Goal: Task Accomplishment & Management: Use online tool/utility

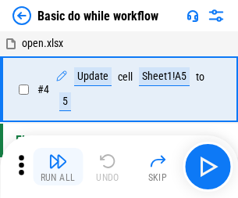
click at [58, 167] on img "button" at bounding box center [57, 161] width 19 height 19
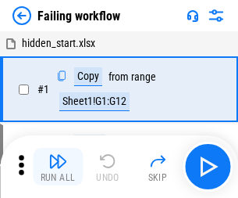
click at [58, 167] on img "button" at bounding box center [57, 161] width 19 height 19
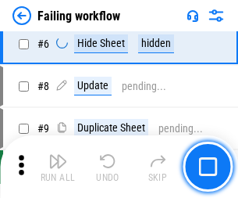
scroll to position [331, 0]
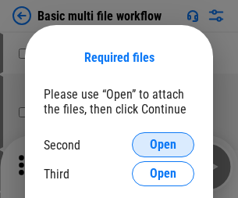
click at [163, 145] on span "Open" at bounding box center [163, 144] width 27 height 13
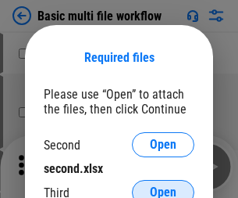
click at [163, 186] on span "Open" at bounding box center [163, 192] width 27 height 13
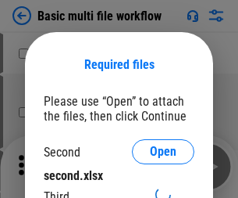
scroll to position [7, 0]
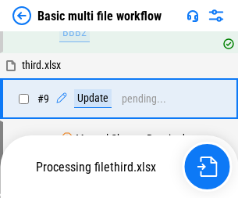
scroll to position [544, 0]
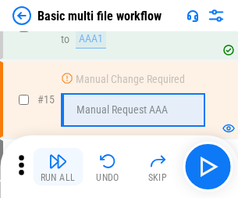
click at [58, 167] on img "button" at bounding box center [57, 161] width 19 height 19
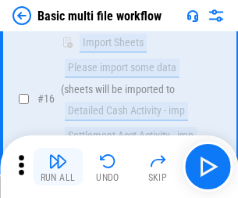
click at [58, 167] on img "button" at bounding box center [57, 161] width 19 height 19
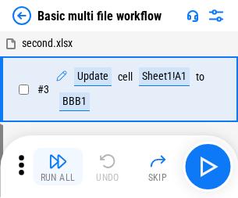
click at [58, 167] on img "button" at bounding box center [57, 161] width 19 height 19
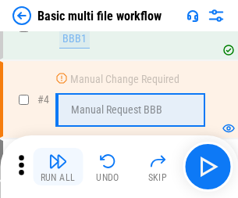
click at [58, 167] on img "button" at bounding box center [57, 161] width 19 height 19
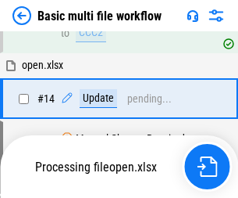
scroll to position [930, 0]
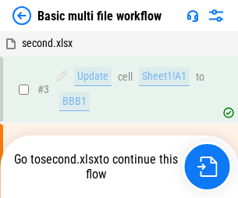
scroll to position [63, 0]
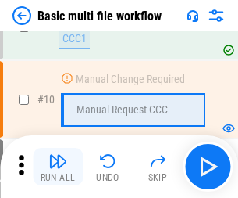
click at [58, 167] on img "button" at bounding box center [57, 161] width 19 height 19
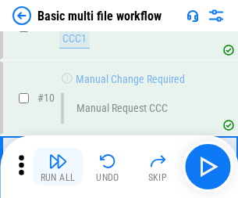
click at [58, 167] on img "button" at bounding box center [57, 161] width 19 height 19
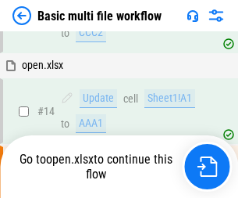
scroll to position [818, 0]
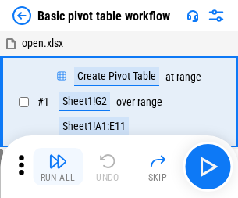
click at [58, 167] on img "button" at bounding box center [57, 161] width 19 height 19
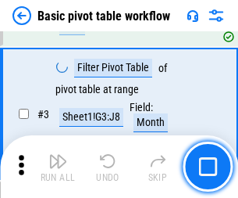
scroll to position [374, 0]
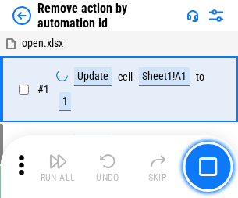
scroll to position [58, 0]
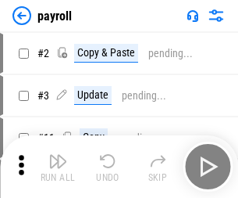
click at [58, 167] on img "button" at bounding box center [57, 161] width 19 height 19
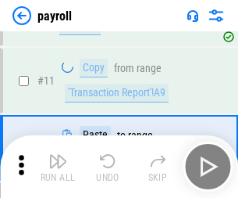
scroll to position [113, 0]
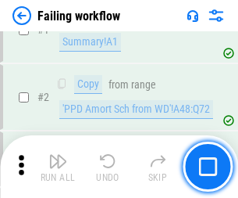
scroll to position [253, 0]
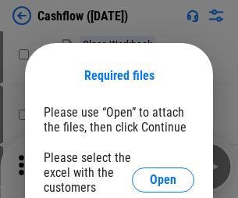
scroll to position [170, 0]
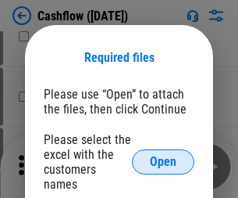
click at [163, 156] on span "Open" at bounding box center [163, 162] width 27 height 13
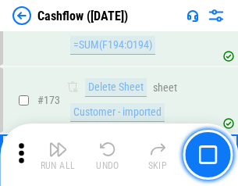
scroll to position [1655, 0]
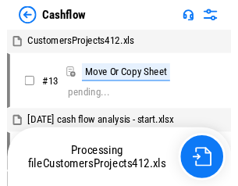
scroll to position [18, 0]
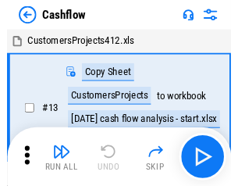
scroll to position [18, 0]
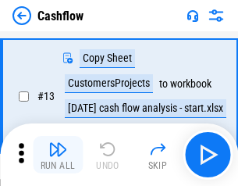
click at [58, 155] on img "button" at bounding box center [57, 149] width 19 height 19
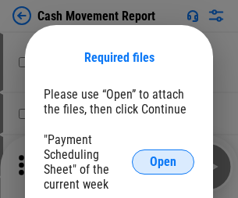
click at [163, 162] on span "Open" at bounding box center [163, 162] width 27 height 13
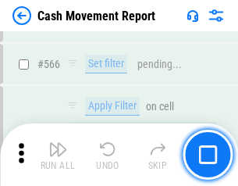
scroll to position [7166, 0]
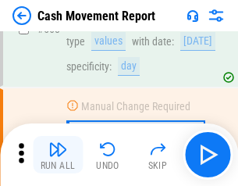
click at [58, 155] on img "button" at bounding box center [57, 149] width 19 height 19
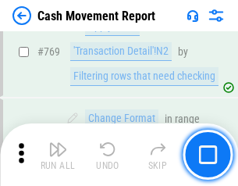
scroll to position [8688, 0]
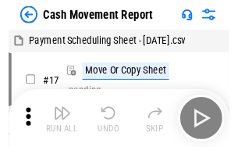
scroll to position [28, 0]
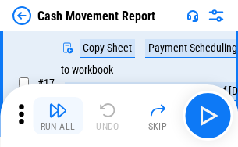
click at [58, 116] on img "button" at bounding box center [57, 110] width 19 height 19
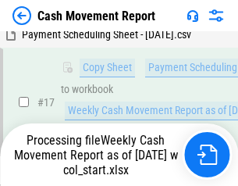
scroll to position [325, 0]
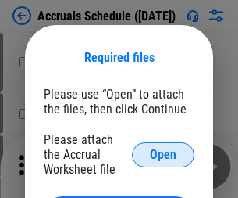
click at [163, 154] on span "Open" at bounding box center [163, 155] width 27 height 13
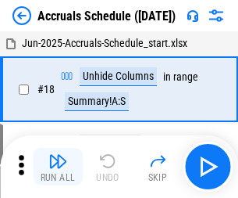
click at [58, 167] on img "button" at bounding box center [57, 161] width 19 height 19
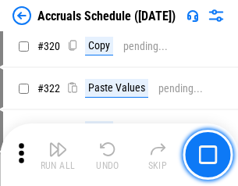
scroll to position [2908, 0]
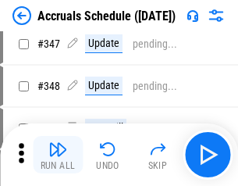
click at [58, 155] on img "button" at bounding box center [57, 149] width 19 height 19
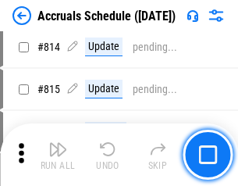
scroll to position [6900, 0]
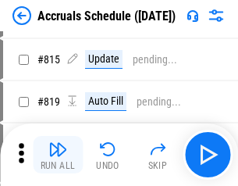
click at [58, 155] on img "button" at bounding box center [57, 149] width 19 height 19
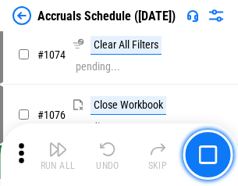
scroll to position [9365, 0]
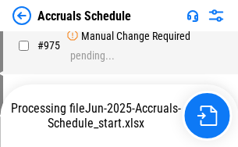
scroll to position [7799, 0]
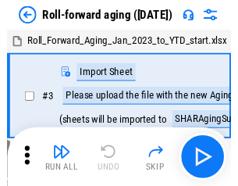
scroll to position [2, 0]
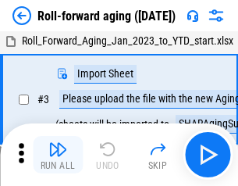
click at [58, 155] on img "button" at bounding box center [57, 149] width 19 height 19
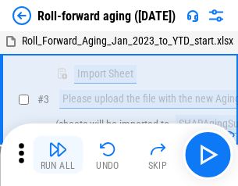
click at [58, 155] on img "button" at bounding box center [57, 149] width 19 height 19
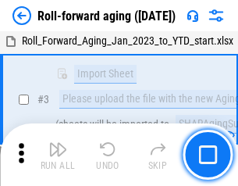
scroll to position [101, 0]
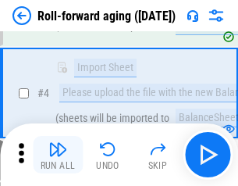
click at [58, 155] on img "button" at bounding box center [57, 149] width 19 height 19
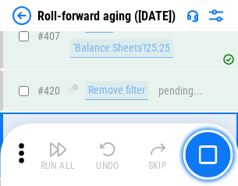
scroll to position [5422, 0]
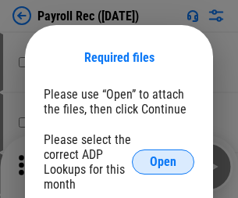
click at [163, 162] on span "Open" at bounding box center [163, 162] width 27 height 13
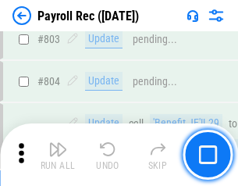
scroll to position [9934, 0]
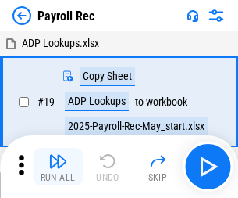
click at [58, 167] on img "button" at bounding box center [57, 161] width 19 height 19
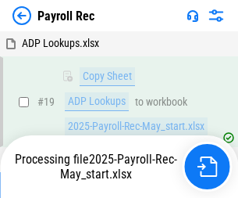
scroll to position [95, 0]
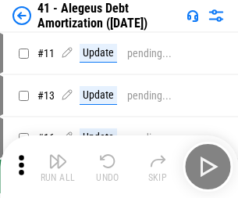
click at [58, 167] on img "button" at bounding box center [57, 161] width 19 height 19
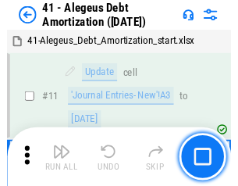
scroll to position [193, 0]
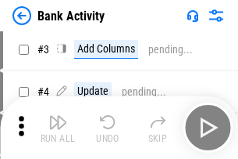
click at [58, 127] on img "button" at bounding box center [57, 122] width 19 height 19
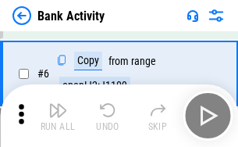
scroll to position [83, 0]
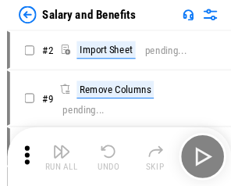
scroll to position [21, 0]
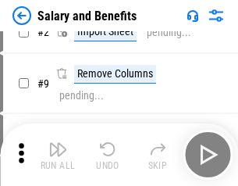
click at [58, 155] on img "button" at bounding box center [57, 149] width 19 height 19
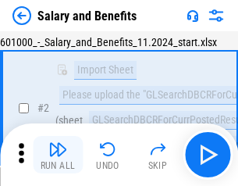
click at [58, 155] on img "button" at bounding box center [57, 149] width 19 height 19
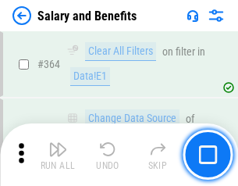
scroll to position [7363, 0]
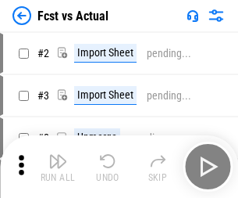
click at [58, 155] on img "button" at bounding box center [57, 161] width 19 height 19
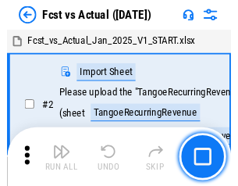
scroll to position [20, 0]
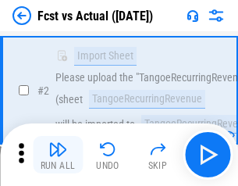
click at [58, 155] on img "button" at bounding box center [57, 149] width 19 height 19
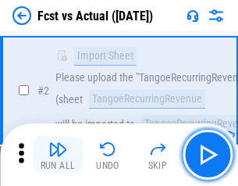
scroll to position [146, 0]
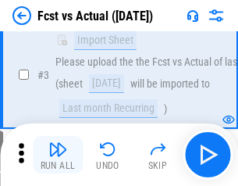
click at [58, 155] on img "button" at bounding box center [57, 149] width 19 height 19
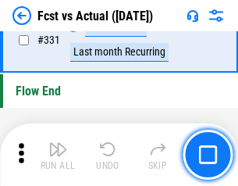
scroll to position [7484, 0]
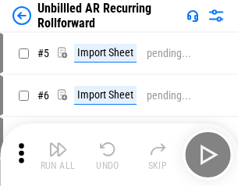
scroll to position [34, 0]
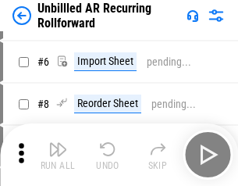
click at [58, 155] on img "button" at bounding box center [57, 149] width 19 height 19
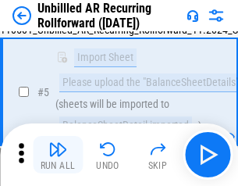
click at [58, 155] on img "button" at bounding box center [57, 149] width 19 height 19
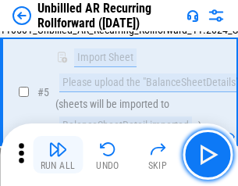
scroll to position [147, 0]
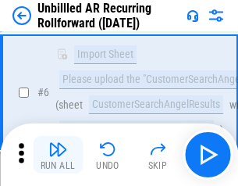
click at [58, 155] on img "button" at bounding box center [57, 149] width 19 height 19
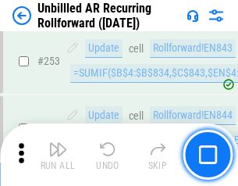
scroll to position [5311, 0]
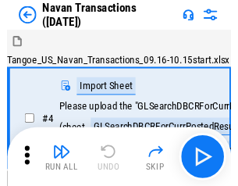
scroll to position [25, 0]
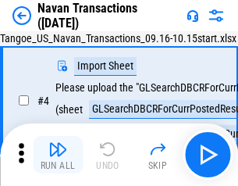
click at [58, 155] on img "button" at bounding box center [57, 149] width 19 height 19
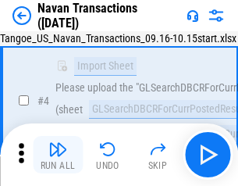
click at [58, 155] on img "button" at bounding box center [57, 149] width 19 height 19
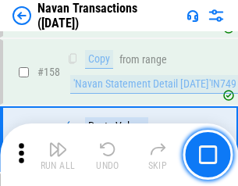
scroll to position [5069, 0]
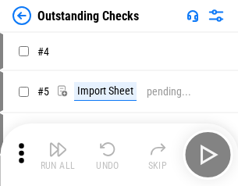
click at [58, 155] on img "button" at bounding box center [57, 149] width 19 height 19
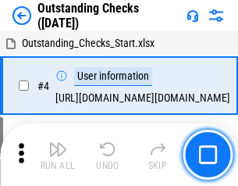
scroll to position [66, 0]
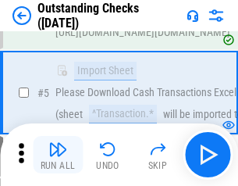
click at [58, 155] on img "button" at bounding box center [57, 149] width 19 height 19
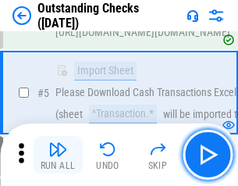
scroll to position [163, 0]
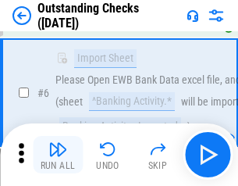
click at [58, 155] on img "button" at bounding box center [57, 149] width 19 height 19
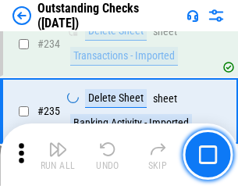
scroll to position [4748, 0]
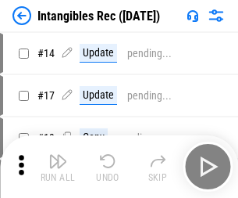
click at [58, 167] on img "button" at bounding box center [57, 161] width 19 height 19
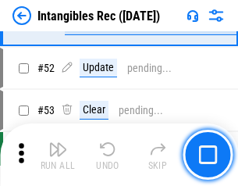
scroll to position [609, 0]
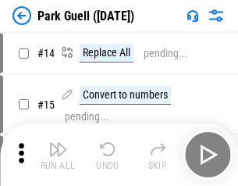
click at [58, 155] on img "button" at bounding box center [57, 149] width 19 height 19
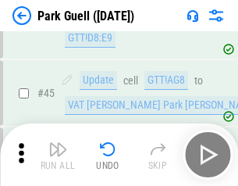
scroll to position [1955, 0]
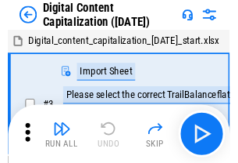
scroll to position [45, 0]
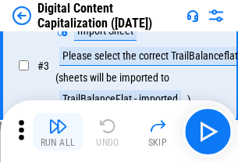
click at [58, 131] on img "button" at bounding box center [57, 125] width 19 height 19
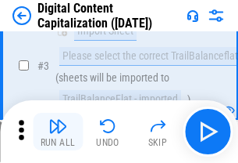
click at [58, 131] on img "button" at bounding box center [57, 125] width 19 height 19
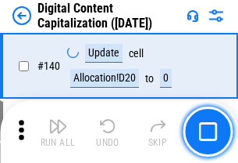
scroll to position [1658, 0]
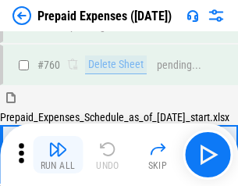
click at [58, 155] on img "button" at bounding box center [57, 149] width 19 height 19
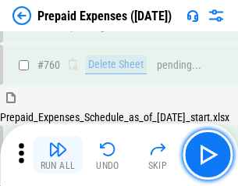
scroll to position [4334, 0]
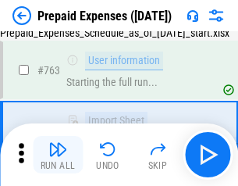
click at [58, 155] on img "button" at bounding box center [57, 149] width 19 height 19
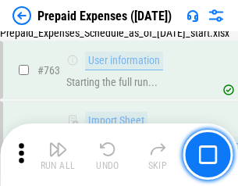
scroll to position [4426, 0]
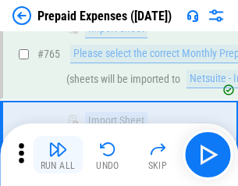
click at [58, 155] on img "button" at bounding box center [57, 149] width 19 height 19
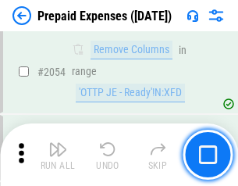
scroll to position [16344, 0]
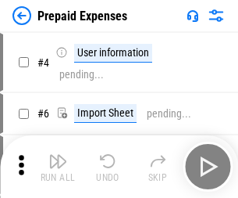
click at [58, 167] on img "button" at bounding box center [57, 161] width 19 height 19
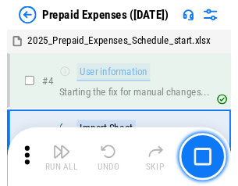
scroll to position [69, 0]
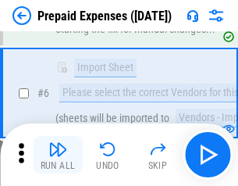
click at [58, 155] on img "button" at bounding box center [57, 149] width 19 height 19
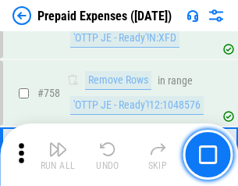
scroll to position [5571, 0]
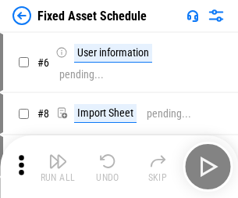
click at [58, 167] on img "button" at bounding box center [57, 161] width 19 height 19
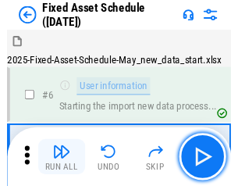
scroll to position [84, 0]
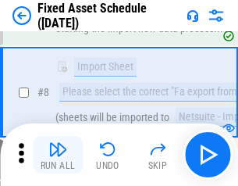
click at [58, 155] on img "button" at bounding box center [57, 149] width 19 height 19
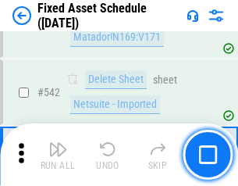
scroll to position [5574, 0]
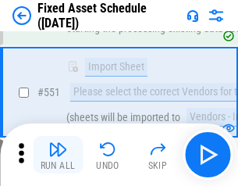
click at [58, 155] on img "button" at bounding box center [57, 149] width 19 height 19
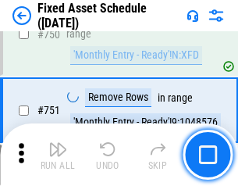
scroll to position [7623, 0]
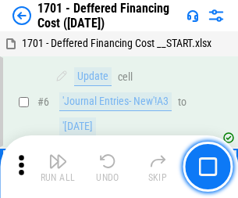
scroll to position [188, 0]
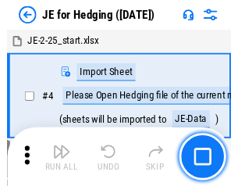
scroll to position [2, 0]
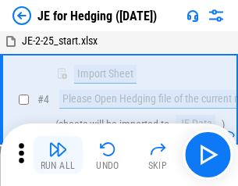
click at [58, 155] on img "button" at bounding box center [57, 149] width 19 height 19
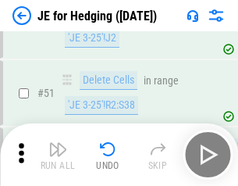
scroll to position [1012, 0]
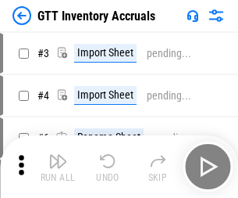
click at [58, 155] on img "button" at bounding box center [57, 161] width 19 height 19
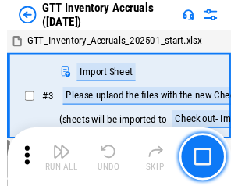
scroll to position [2, 0]
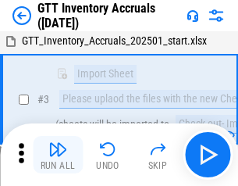
click at [58, 155] on img "button" at bounding box center [57, 149] width 19 height 19
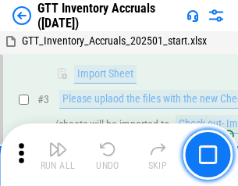
scroll to position [101, 0]
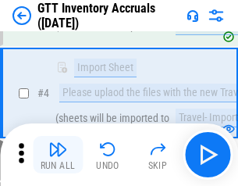
click at [58, 155] on img "button" at bounding box center [57, 149] width 19 height 19
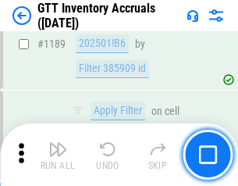
scroll to position [12768, 0]
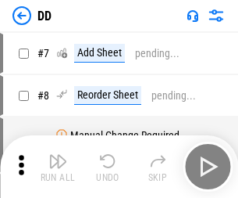
click at [58, 167] on img "button" at bounding box center [57, 161] width 19 height 19
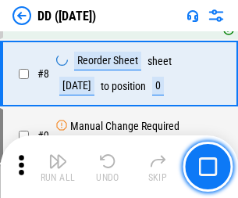
scroll to position [151, 0]
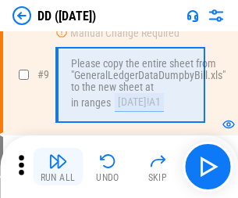
click at [58, 167] on img "button" at bounding box center [57, 161] width 19 height 19
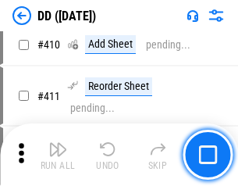
scroll to position [6996, 0]
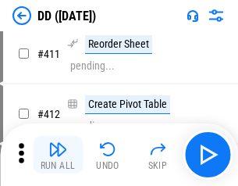
click at [58, 155] on img "button" at bounding box center [57, 149] width 19 height 19
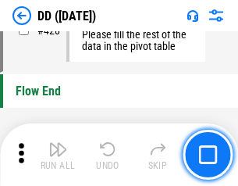
scroll to position [7484, 0]
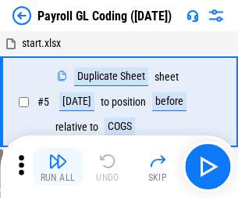
click at [58, 167] on img "button" at bounding box center [57, 161] width 19 height 19
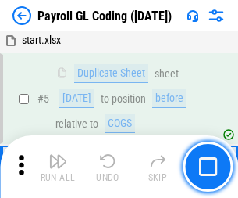
scroll to position [188, 0]
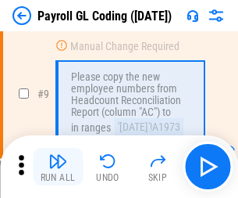
click at [58, 167] on img "button" at bounding box center [57, 161] width 19 height 19
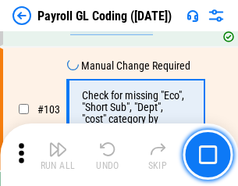
scroll to position [3668, 0]
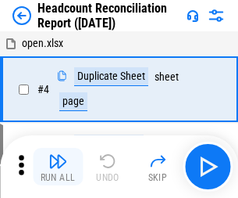
click at [58, 167] on img "button" at bounding box center [57, 161] width 19 height 19
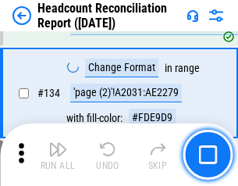
scroll to position [1879, 0]
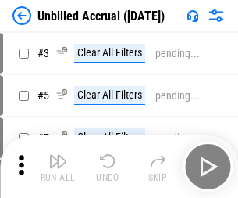
click at [58, 167] on img "button" at bounding box center [57, 161] width 19 height 19
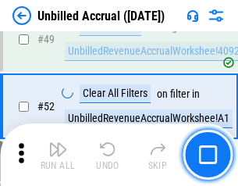
scroll to position [1418, 0]
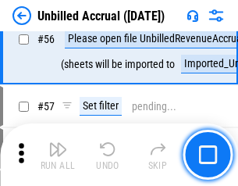
click at [58, 155] on img "button" at bounding box center [57, 149] width 19 height 19
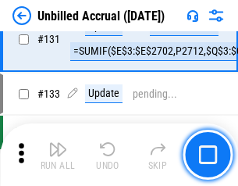
scroll to position [4657, 0]
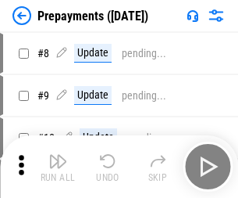
click at [58, 167] on img "button" at bounding box center [57, 161] width 19 height 19
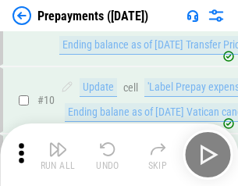
scroll to position [98, 0]
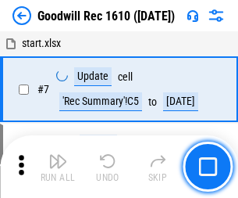
scroll to position [267, 0]
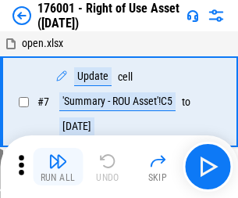
click at [58, 167] on img "button" at bounding box center [57, 161] width 19 height 19
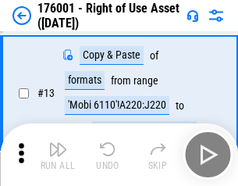
scroll to position [101, 0]
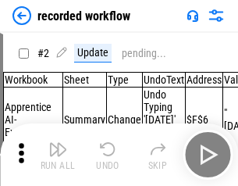
click at [58, 155] on img "button" at bounding box center [57, 149] width 19 height 19
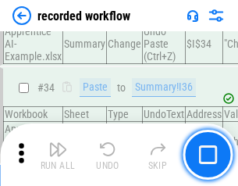
scroll to position [4887, 0]
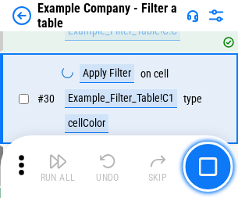
scroll to position [1431, 0]
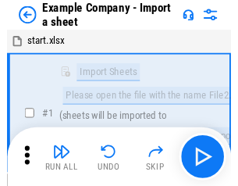
scroll to position [24, 0]
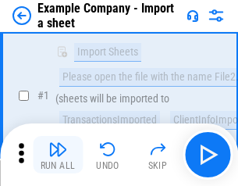
click at [58, 155] on img "button" at bounding box center [57, 149] width 19 height 19
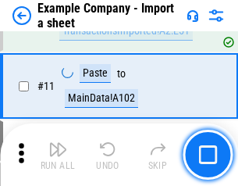
scroll to position [346, 0]
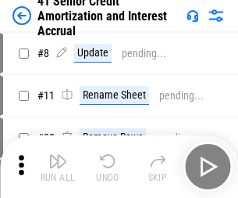
click at [58, 155] on img "button" at bounding box center [57, 161] width 19 height 19
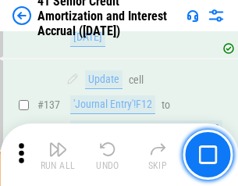
scroll to position [1435, 0]
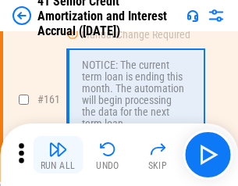
click at [58, 155] on img "button" at bounding box center [57, 149] width 19 height 19
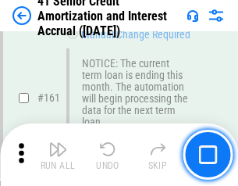
scroll to position [1672, 0]
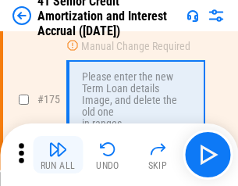
click at [58, 155] on img "button" at bounding box center [57, 149] width 19 height 19
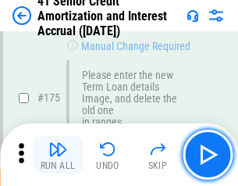
scroll to position [1831, 0]
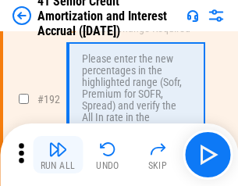
click at [58, 155] on img "button" at bounding box center [57, 149] width 19 height 19
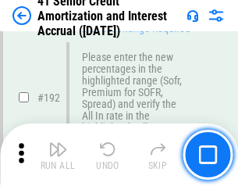
scroll to position [1995, 0]
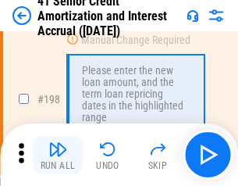
click at [58, 155] on img "button" at bounding box center [57, 149] width 19 height 19
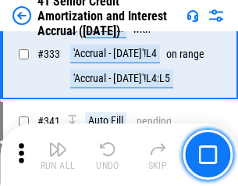
scroll to position [3994, 0]
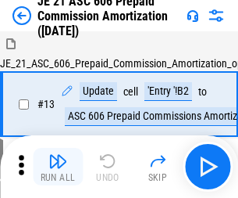
click at [58, 155] on img "button" at bounding box center [57, 161] width 19 height 19
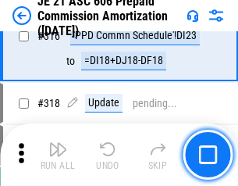
scroll to position [2919, 0]
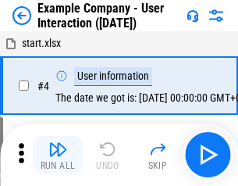
click at [58, 155] on img "button" at bounding box center [57, 149] width 19 height 19
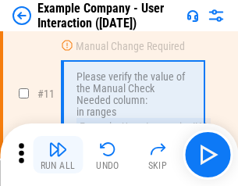
click at [58, 155] on img "button" at bounding box center [57, 149] width 19 height 19
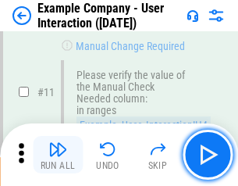
scroll to position [339, 0]
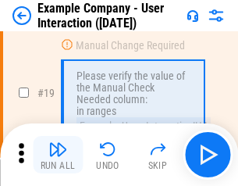
click at [58, 155] on img "button" at bounding box center [57, 149] width 19 height 19
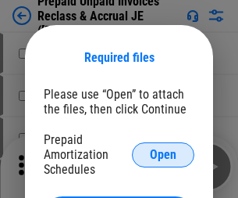
click at [163, 154] on span "Open" at bounding box center [163, 155] width 27 height 13
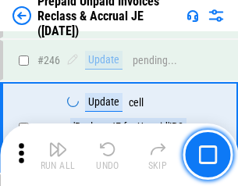
scroll to position [2111, 0]
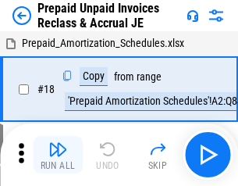
click at [58, 155] on img "button" at bounding box center [57, 149] width 19 height 19
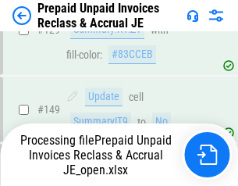
scroll to position [1281, 0]
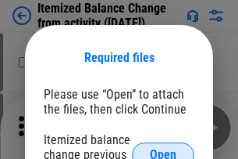
click at [163, 149] on span "Open" at bounding box center [163, 155] width 27 height 13
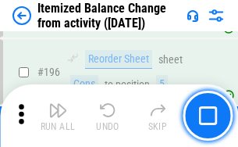
scroll to position [3009, 0]
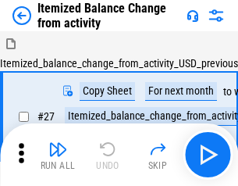
scroll to position [24, 0]
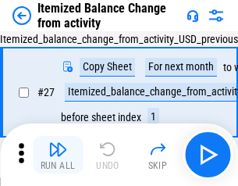
click at [58, 155] on img "button" at bounding box center [57, 149] width 19 height 19
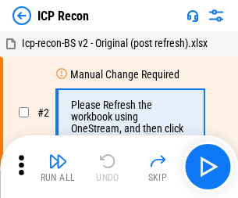
scroll to position [7, 0]
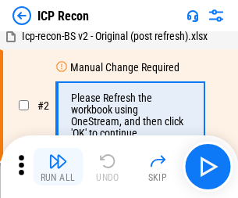
click at [58, 167] on img "button" at bounding box center [57, 161] width 19 height 19
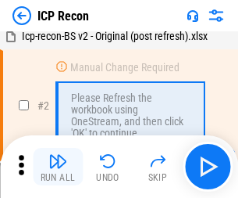
click at [58, 167] on img "button" at bounding box center [57, 161] width 19 height 19
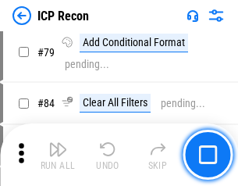
scroll to position [1532, 0]
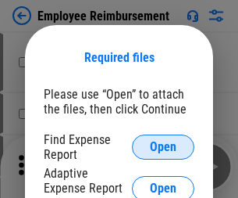
click at [163, 147] on span "Open" at bounding box center [163, 147] width 27 height 13
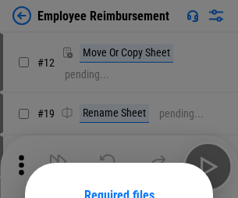
scroll to position [138, 0]
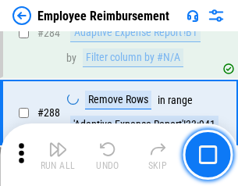
scroll to position [4250, 0]
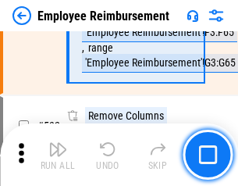
click at [58, 155] on img "button" at bounding box center [57, 149] width 19 height 19
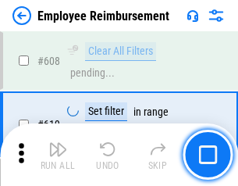
scroll to position [9361, 0]
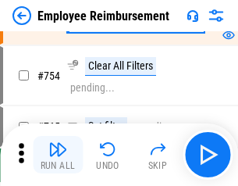
click at [58, 155] on img "button" at bounding box center [57, 149] width 19 height 19
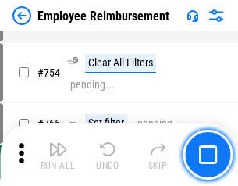
scroll to position [10970, 0]
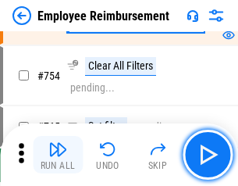
click at [58, 155] on img "button" at bounding box center [57, 149] width 19 height 19
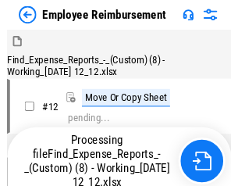
scroll to position [53, 0]
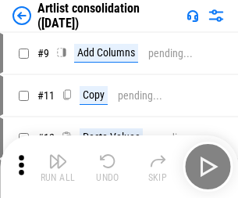
click at [58, 167] on img "button" at bounding box center [57, 161] width 19 height 19
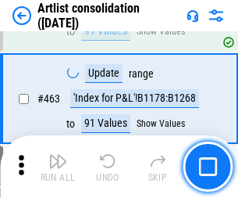
scroll to position [6846, 0]
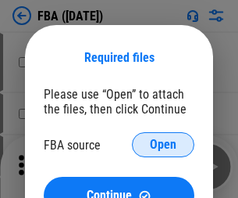
click at [163, 145] on span "Open" at bounding box center [163, 144] width 27 height 13
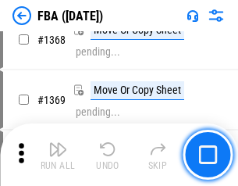
scroll to position [16792, 0]
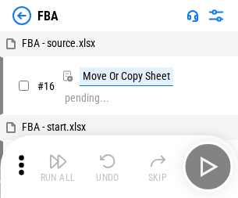
scroll to position [16, 0]
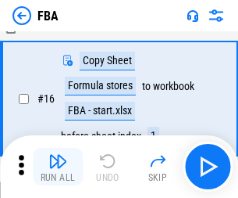
click at [58, 167] on img "button" at bounding box center [57, 161] width 19 height 19
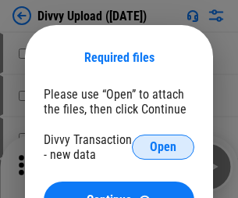
click at [163, 147] on span "Open" at bounding box center [163, 147] width 27 height 13
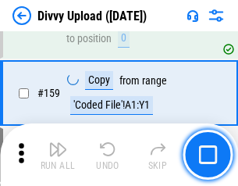
scroll to position [1619, 0]
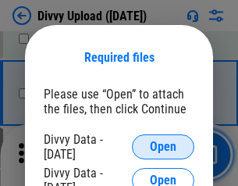
click at [163, 147] on span "Open" at bounding box center [163, 147] width 27 height 13
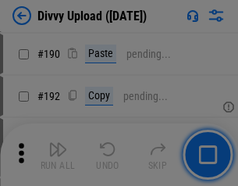
scroll to position [1973, 0]
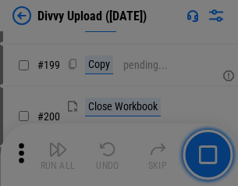
scroll to position [2274, 0]
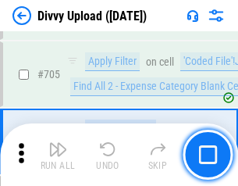
scroll to position [10696, 0]
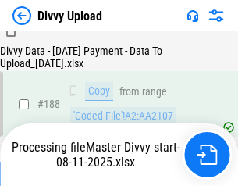
scroll to position [1840, 0]
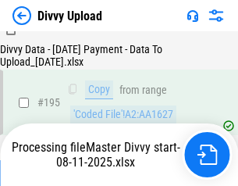
scroll to position [2185, 0]
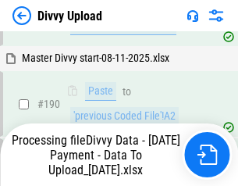
scroll to position [2094, 0]
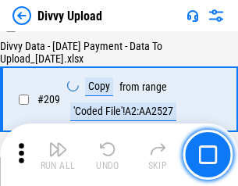
scroll to position [2875, 0]
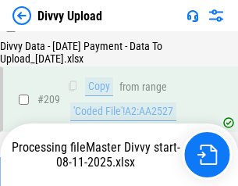
scroll to position [2875, 0]
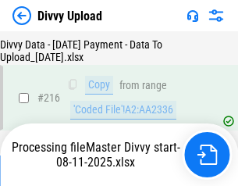
scroll to position [3220, 0]
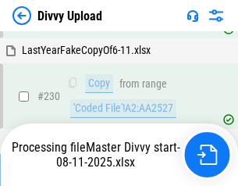
scroll to position [3880, 0]
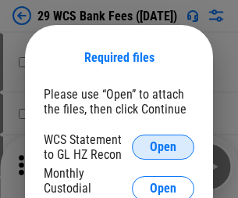
click at [163, 147] on span "Open" at bounding box center [163, 147] width 27 height 13
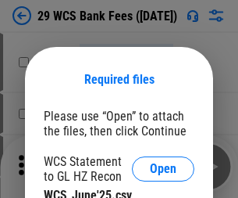
scroll to position [22, 0]
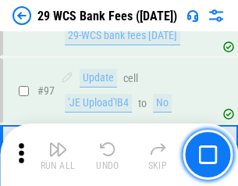
scroll to position [1524, 0]
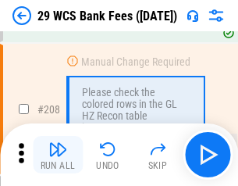
click at [58, 155] on img "button" at bounding box center [57, 149] width 19 height 19
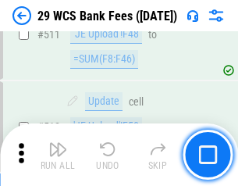
scroll to position [7867, 0]
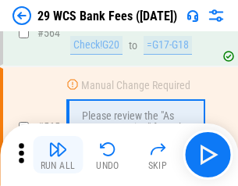
click at [58, 155] on img "button" at bounding box center [57, 149] width 19 height 19
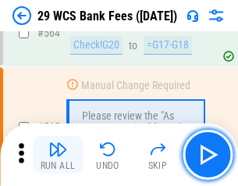
scroll to position [8456, 0]
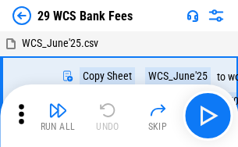
scroll to position [28, 0]
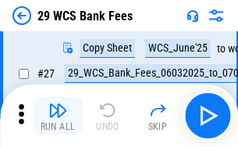
click at [58, 116] on img "button" at bounding box center [57, 110] width 19 height 19
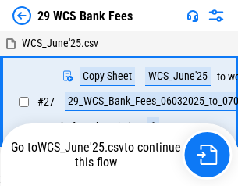
scroll to position [9, 0]
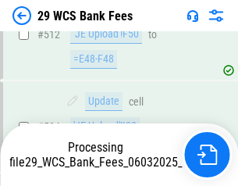
scroll to position [8254, 0]
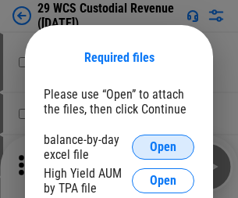
click at [163, 147] on span "Open" at bounding box center [163, 147] width 27 height 13
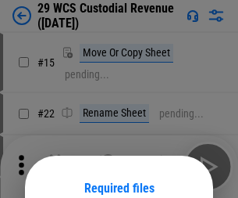
scroll to position [131, 0]
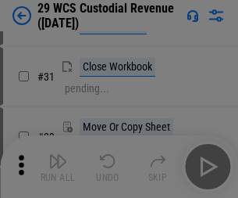
scroll to position [335, 0]
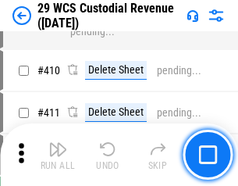
scroll to position [7242, 0]
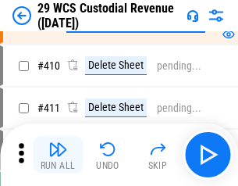
click at [58, 155] on img "button" at bounding box center [57, 149] width 19 height 19
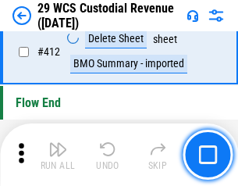
scroll to position [7467, 0]
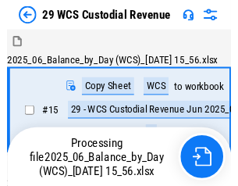
scroll to position [38, 0]
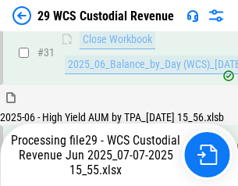
scroll to position [803, 0]
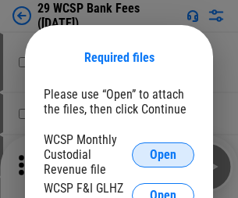
click at [163, 154] on span "Open" at bounding box center [163, 155] width 27 height 13
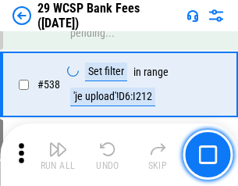
scroll to position [6007, 0]
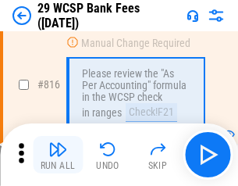
click at [58, 155] on img "button" at bounding box center [57, 149] width 19 height 19
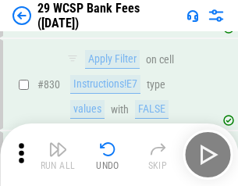
scroll to position [9920, 0]
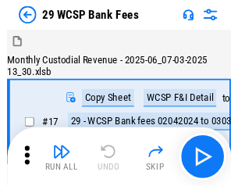
scroll to position [38, 0]
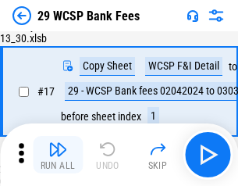
click at [58, 155] on img "button" at bounding box center [57, 149] width 19 height 19
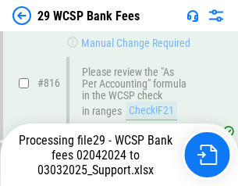
scroll to position [9614, 0]
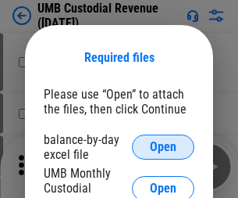
click at [163, 147] on span "Open" at bounding box center [163, 147] width 27 height 13
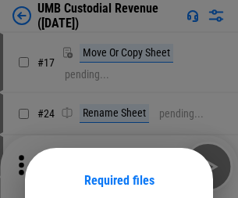
scroll to position [123, 0]
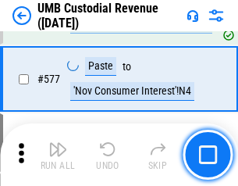
scroll to position [7292, 0]
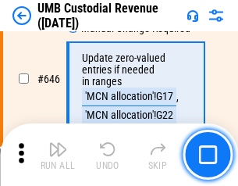
click at [58, 155] on img "button" at bounding box center [57, 149] width 19 height 19
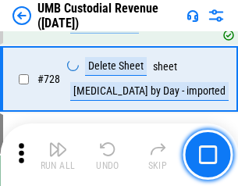
scroll to position [9645, 0]
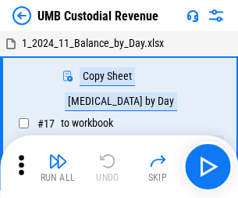
scroll to position [12, 0]
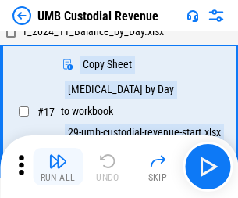
click at [58, 167] on img "button" at bounding box center [57, 161] width 19 height 19
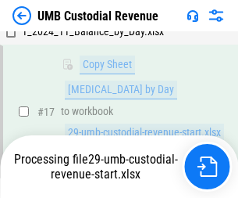
scroll to position [229, 0]
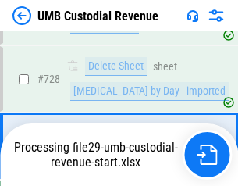
scroll to position [9609, 0]
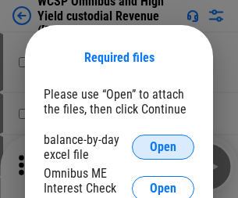
click at [163, 147] on span "Open" at bounding box center [163, 147] width 27 height 13
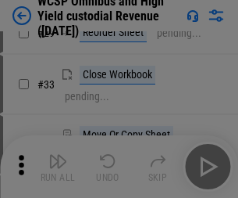
scroll to position [357, 0]
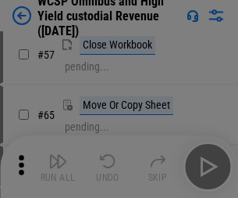
scroll to position [682, 0]
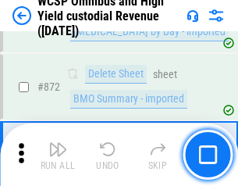
scroll to position [13233, 0]
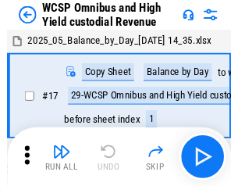
scroll to position [9, 0]
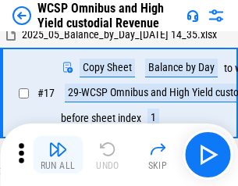
click at [58, 155] on img "button" at bounding box center [57, 149] width 19 height 19
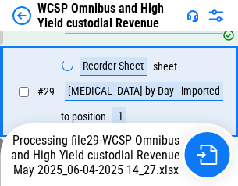
scroll to position [325, 0]
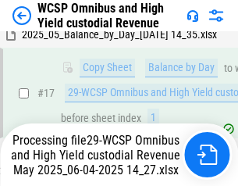
scroll to position [325, 0]
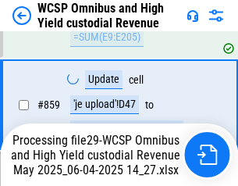
scroll to position [13063, 0]
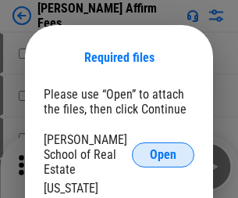
click at [163, 149] on span "Open" at bounding box center [163, 155] width 27 height 13
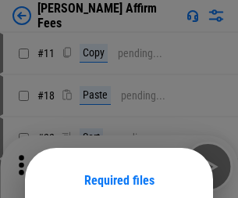
scroll to position [123, 0]
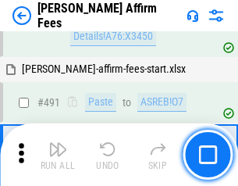
scroll to position [4252, 0]
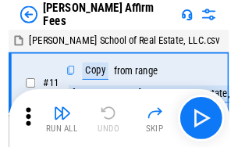
scroll to position [16, 0]
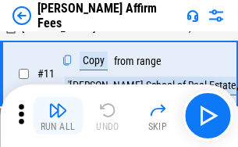
click at [58, 116] on img "button" at bounding box center [57, 110] width 19 height 19
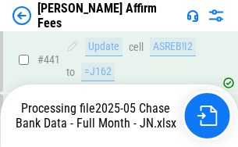
scroll to position [4101, 0]
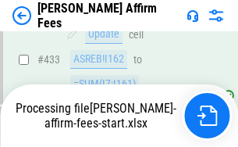
scroll to position [4191, 0]
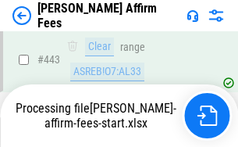
scroll to position [4101, 0]
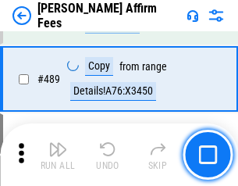
scroll to position [4081, 0]
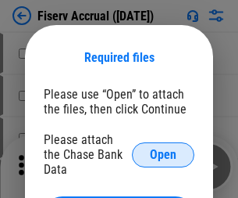
click at [163, 149] on span "Open" at bounding box center [163, 155] width 27 height 13
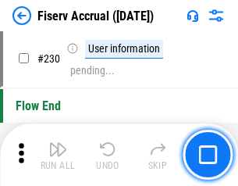
scroll to position [4954, 0]
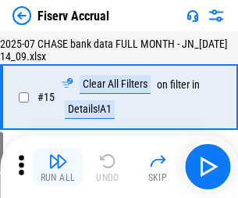
click at [58, 167] on img "button" at bounding box center [57, 161] width 19 height 19
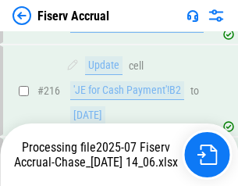
scroll to position [4843, 0]
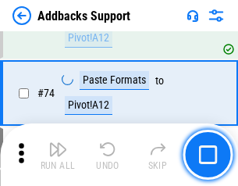
scroll to position [1138, 0]
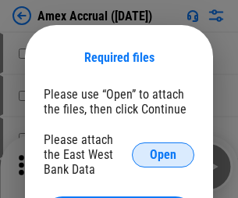
click at [163, 154] on span "Open" at bounding box center [163, 155] width 27 height 13
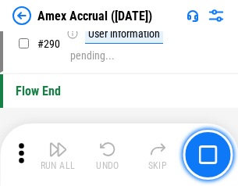
scroll to position [4869, 0]
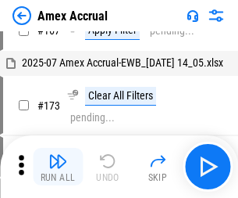
click at [58, 167] on img "button" at bounding box center [57, 161] width 19 height 19
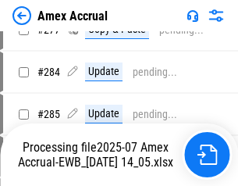
scroll to position [4263, 0]
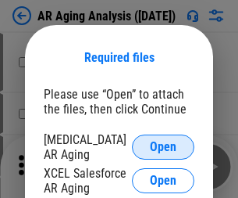
click at [163, 145] on span "Open" at bounding box center [163, 147] width 27 height 13
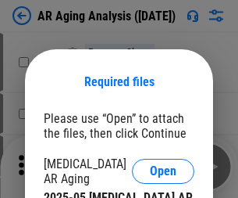
scroll to position [24, 0]
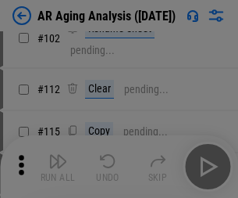
scroll to position [215, 0]
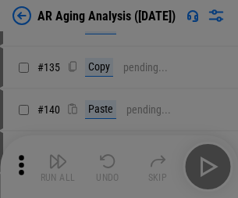
scroll to position [471, 0]
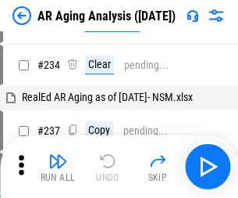
scroll to position [16, 0]
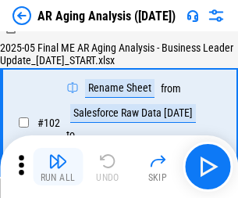
click at [58, 167] on img "button" at bounding box center [57, 161] width 19 height 19
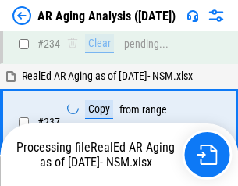
scroll to position [2424, 0]
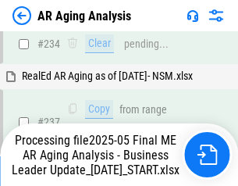
scroll to position [2406, 0]
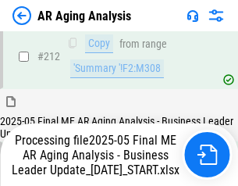
scroll to position [2406, 0]
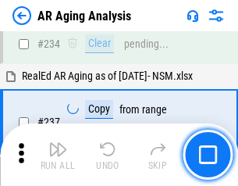
scroll to position [2406, 0]
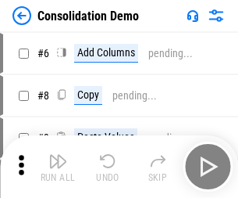
click at [58, 167] on img "button" at bounding box center [57, 161] width 19 height 19
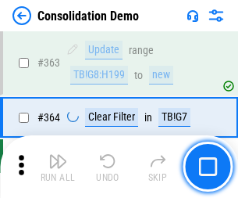
scroll to position [5241, 0]
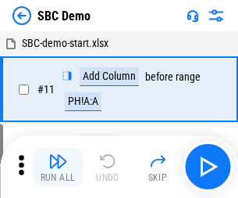
click at [58, 167] on img "button" at bounding box center [57, 161] width 19 height 19
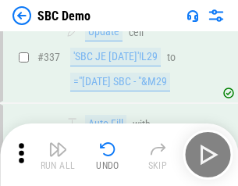
scroll to position [4113, 0]
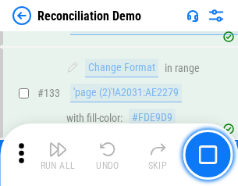
scroll to position [1857, 0]
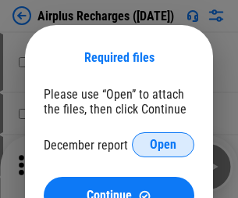
click at [163, 145] on span "Open" at bounding box center [163, 144] width 27 height 13
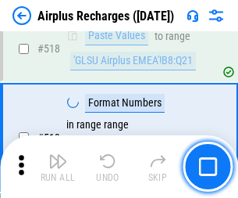
scroll to position [6728, 0]
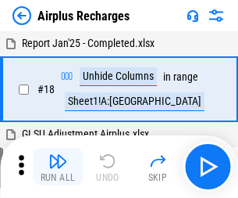
click at [58, 167] on img "button" at bounding box center [57, 161] width 19 height 19
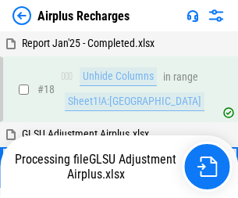
scroll to position [69, 0]
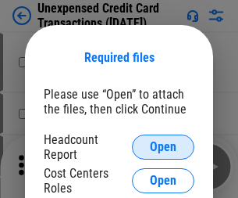
click at [163, 147] on span "Open" at bounding box center [163, 147] width 27 height 13
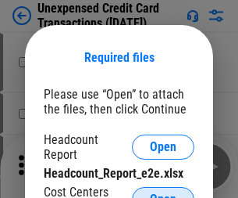
click at [163, 193] on span "Open" at bounding box center [163, 199] width 27 height 13
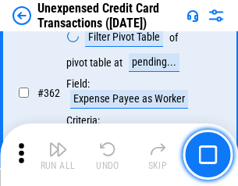
scroll to position [4021, 0]
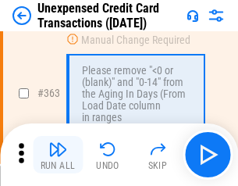
click at [58, 155] on img "button" at bounding box center [57, 149] width 19 height 19
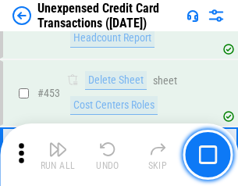
scroll to position [5333, 0]
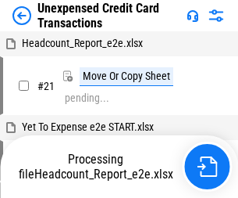
scroll to position [24, 0]
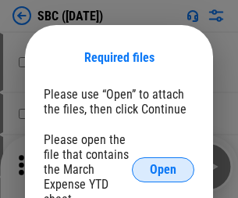
click at [163, 169] on span "Open" at bounding box center [163, 169] width 27 height 13
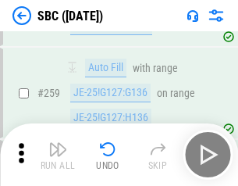
scroll to position [3055, 0]
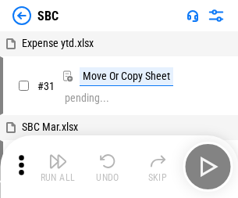
scroll to position [16, 0]
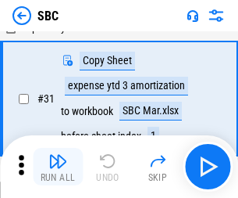
click at [58, 167] on img "button" at bounding box center [57, 161] width 19 height 19
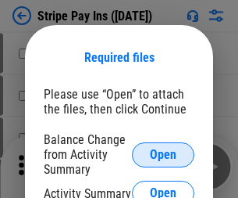
click at [163, 154] on span "Open" at bounding box center [163, 155] width 27 height 13
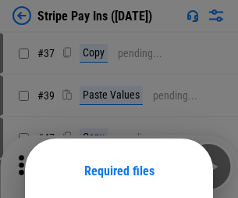
scroll to position [113, 0]
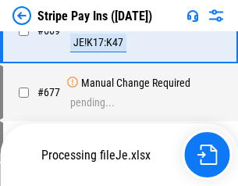
scroll to position [7474, 0]
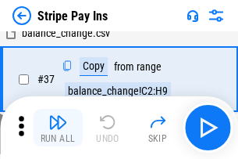
click at [58, 127] on img "button" at bounding box center [57, 122] width 19 height 19
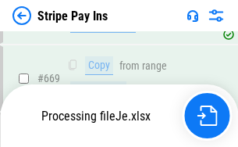
scroll to position [7360, 0]
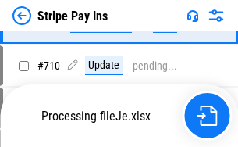
scroll to position [8071, 0]
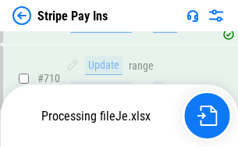
scroll to position [8071, 0]
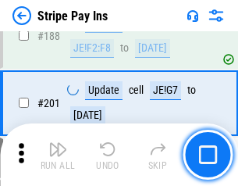
scroll to position [2227, 0]
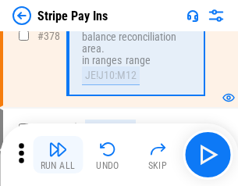
click at [58, 155] on img "button" at bounding box center [57, 149] width 19 height 19
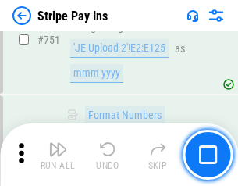
scroll to position [8052, 0]
